Goal: Task Accomplishment & Management: Use online tool/utility

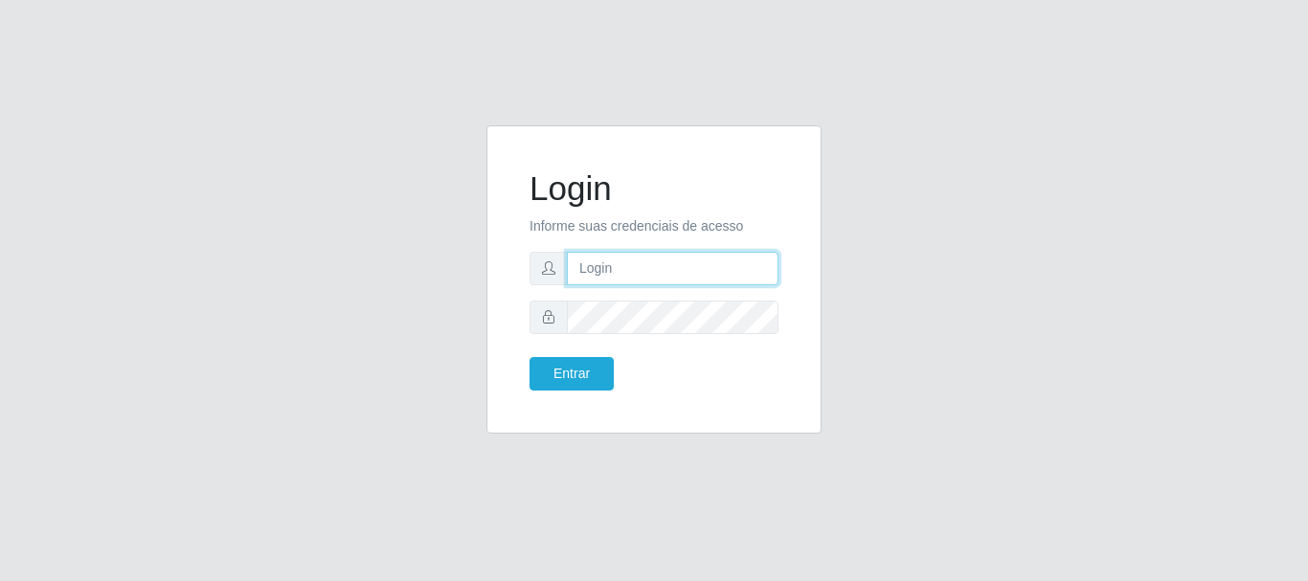
click at [722, 270] on input "text" at bounding box center [673, 269] width 212 height 34
drag, startPoint x: 655, startPoint y: 270, endPoint x: 737, endPoint y: 265, distance: 81.6
click at [737, 265] on input "ian@galiottoAa123456" at bounding box center [673, 269] width 212 height 34
drag, startPoint x: 658, startPoint y: 267, endPoint x: 740, endPoint y: 255, distance: 83.3
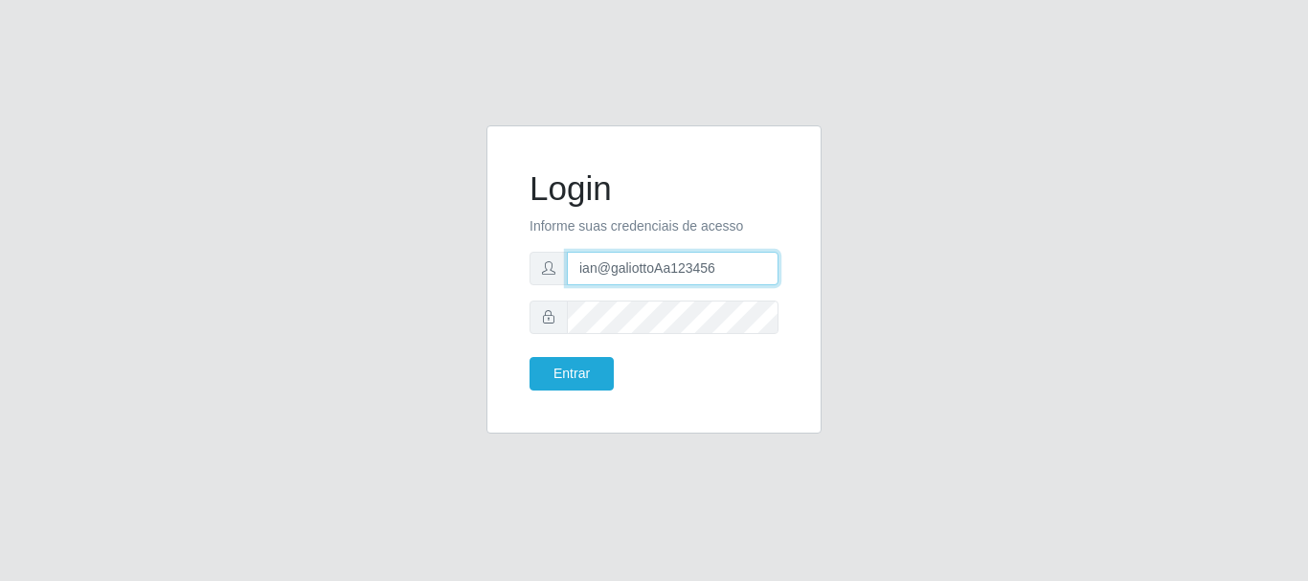
click at [740, 255] on input "ian@galiottoAa123456" at bounding box center [673, 269] width 212 height 34
type input "[PERSON_NAME]@[PERSON_NAME]"
click at [530, 357] on button "Entrar" at bounding box center [572, 374] width 84 height 34
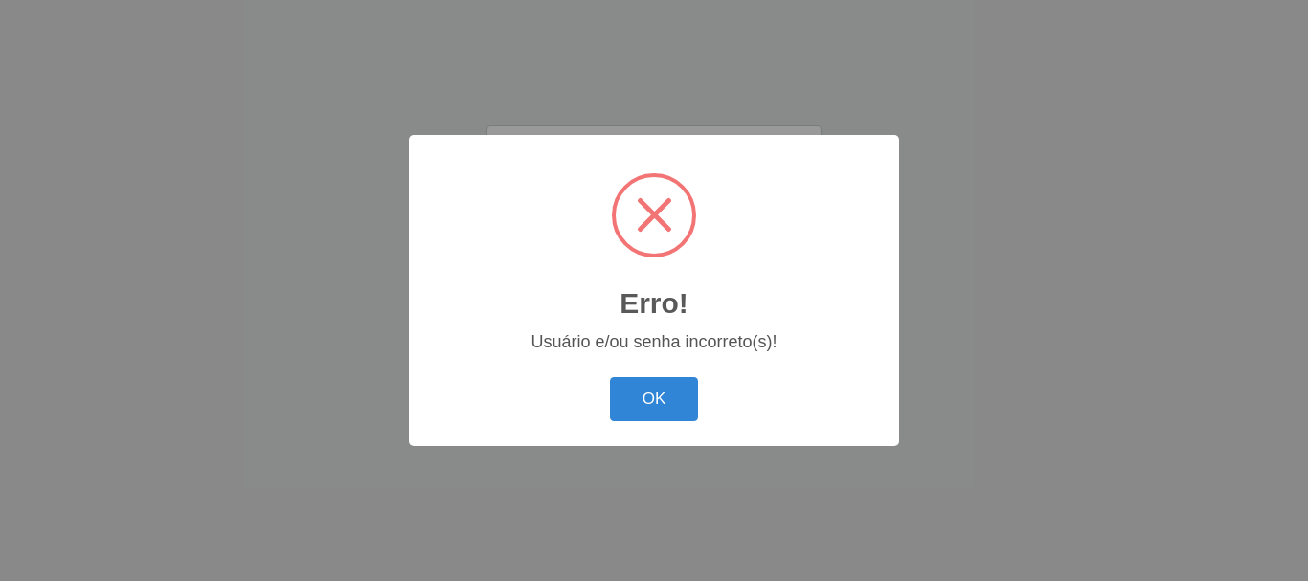
click at [610, 377] on button "OK" at bounding box center [654, 399] width 89 height 45
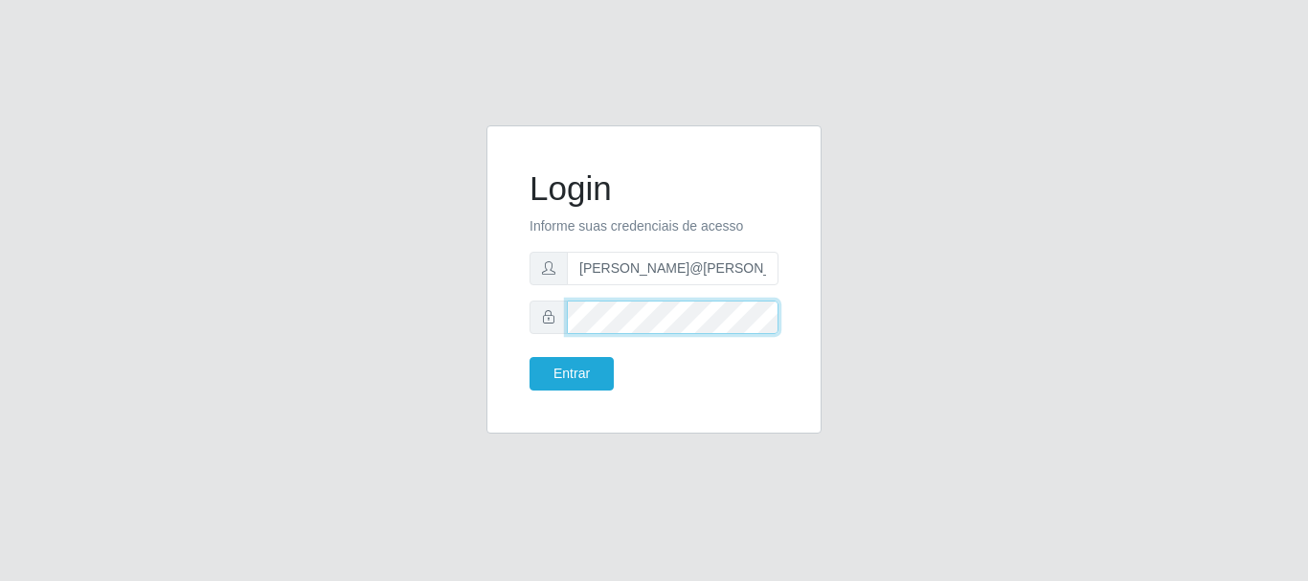
click at [530, 357] on button "Entrar" at bounding box center [572, 374] width 84 height 34
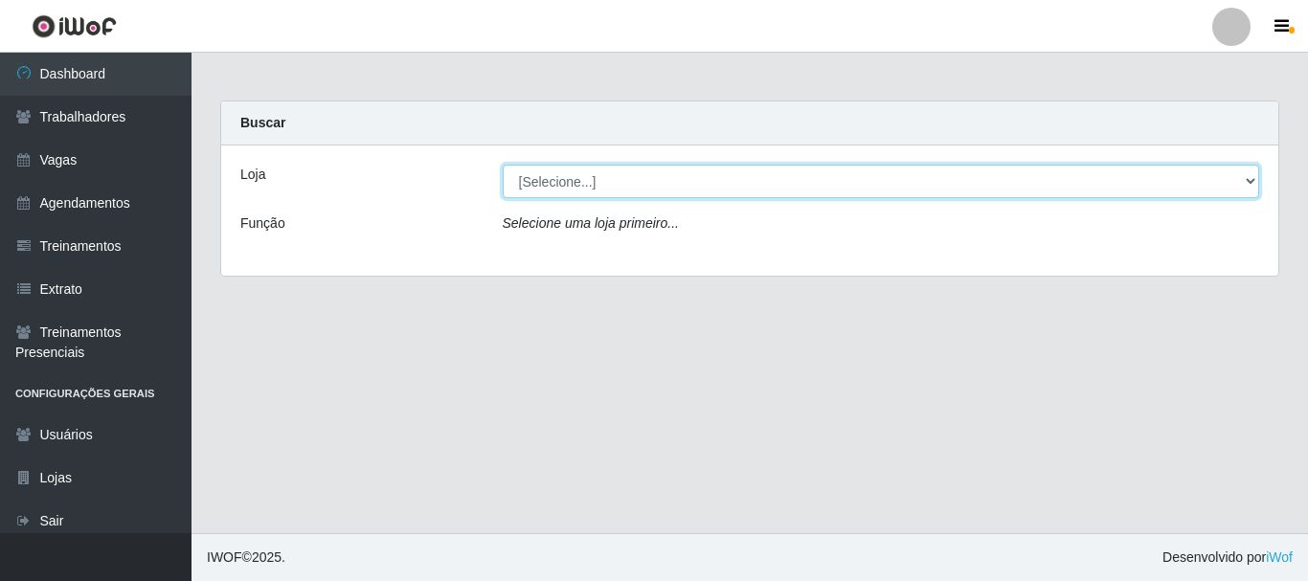
click at [573, 177] on select "[Selecione...] [GEOGRAPHIC_DATA]" at bounding box center [882, 182] width 758 height 34
select select "279"
click at [503, 165] on select "[Selecione...] [GEOGRAPHIC_DATA]" at bounding box center [882, 182] width 758 height 34
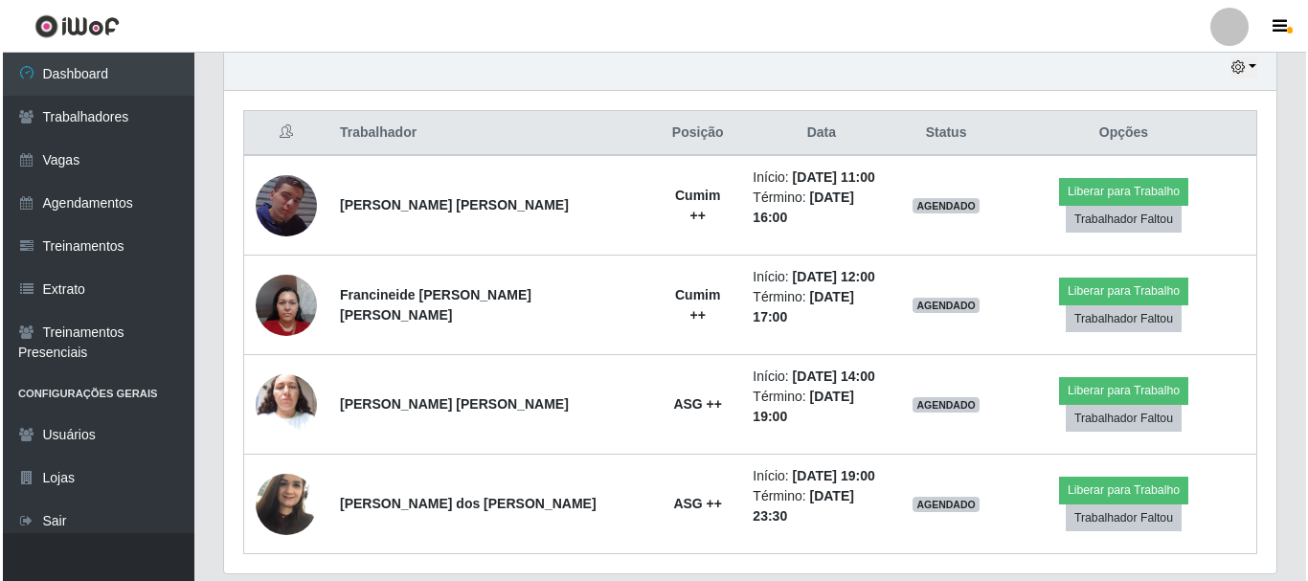
scroll to position [691, 0]
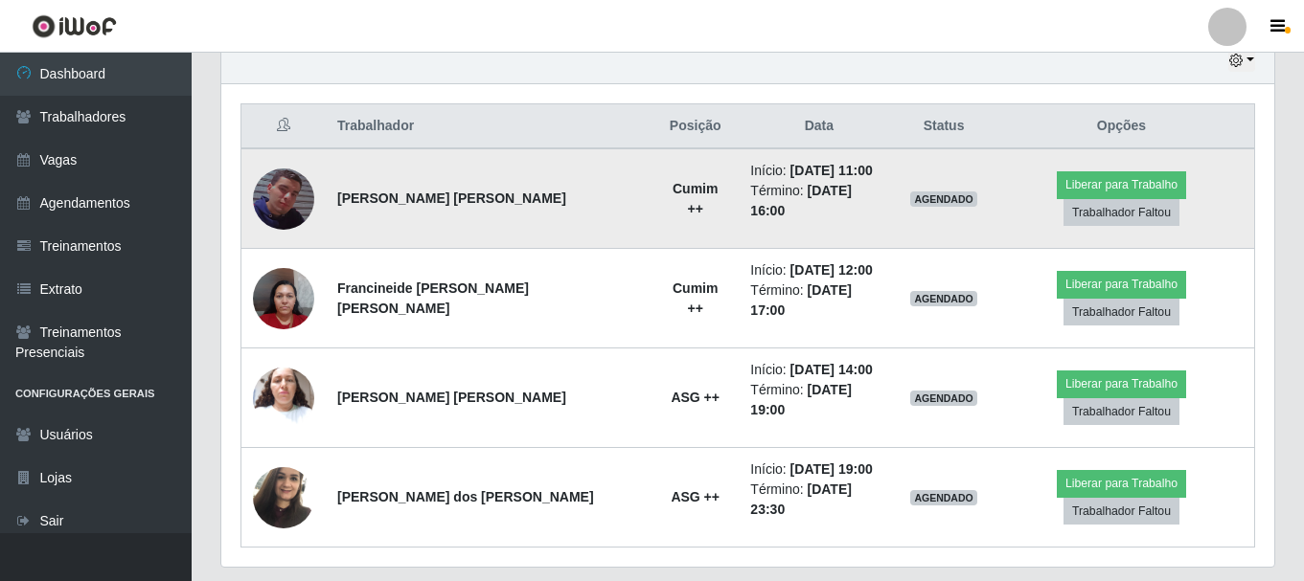
click at [269, 192] on img at bounding box center [283, 199] width 61 height 109
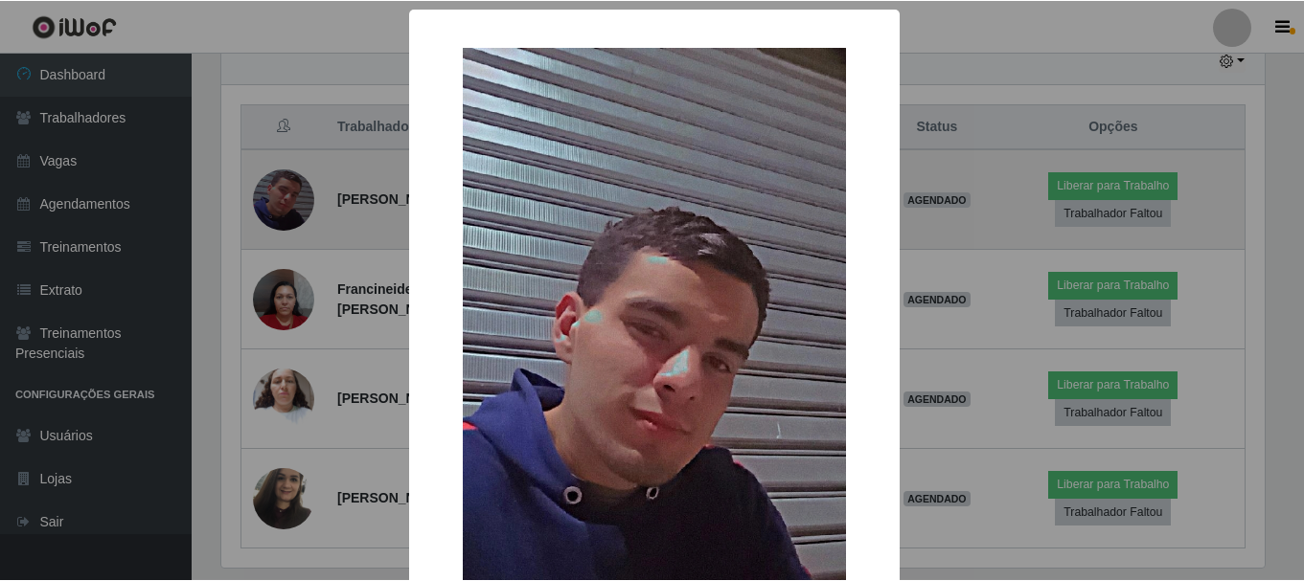
scroll to position [397, 1043]
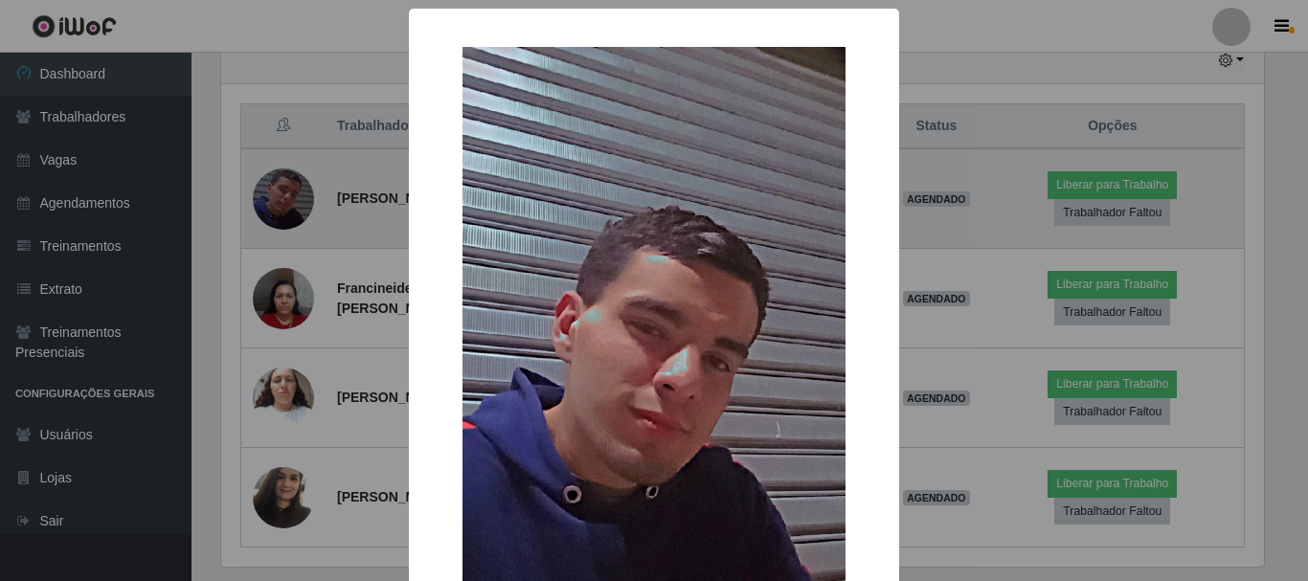
click at [269, 192] on div "× OK Cancel" at bounding box center [654, 290] width 1308 height 581
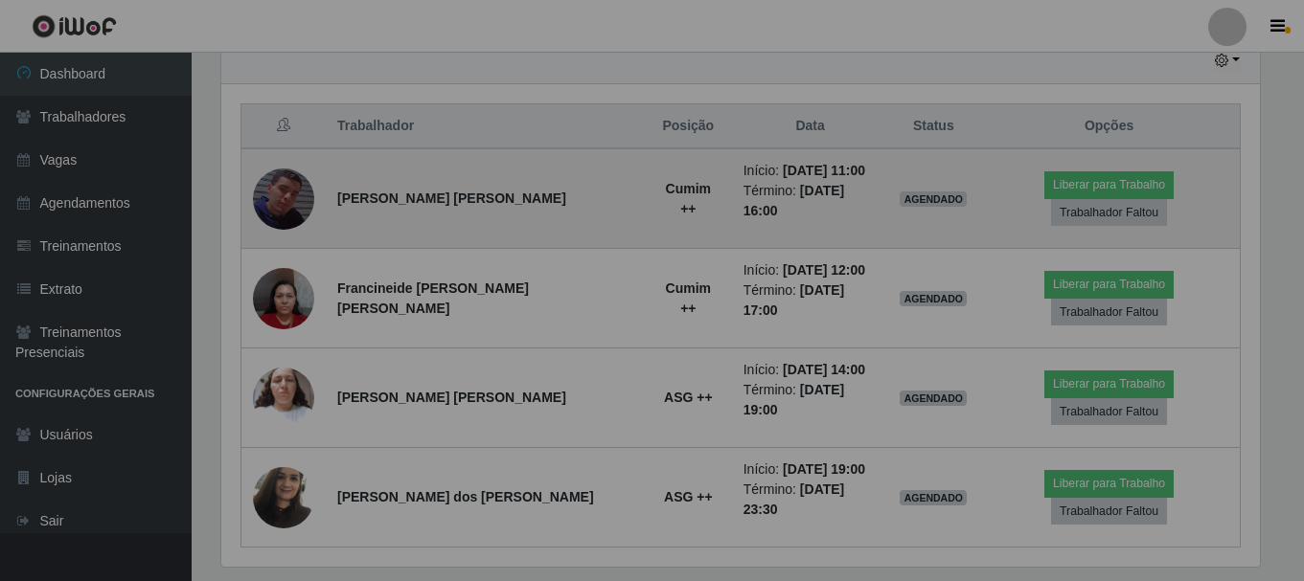
scroll to position [397, 1053]
